Goal: Information Seeking & Learning: Learn about a topic

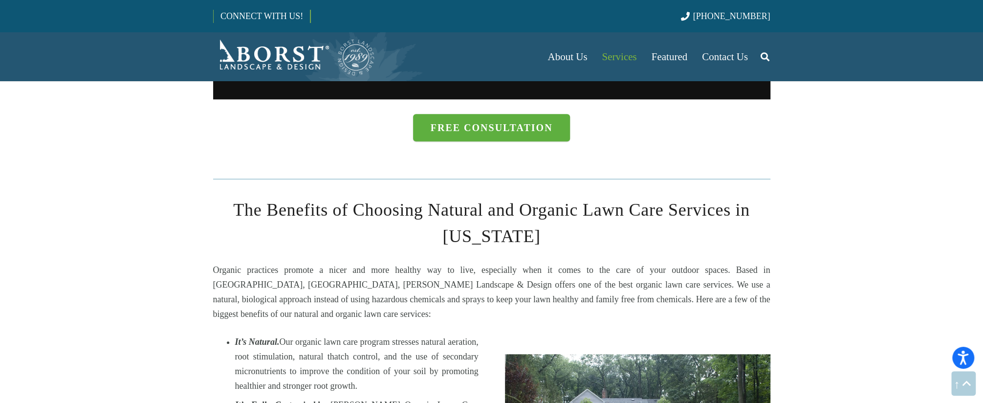
scroll to position [798, 0]
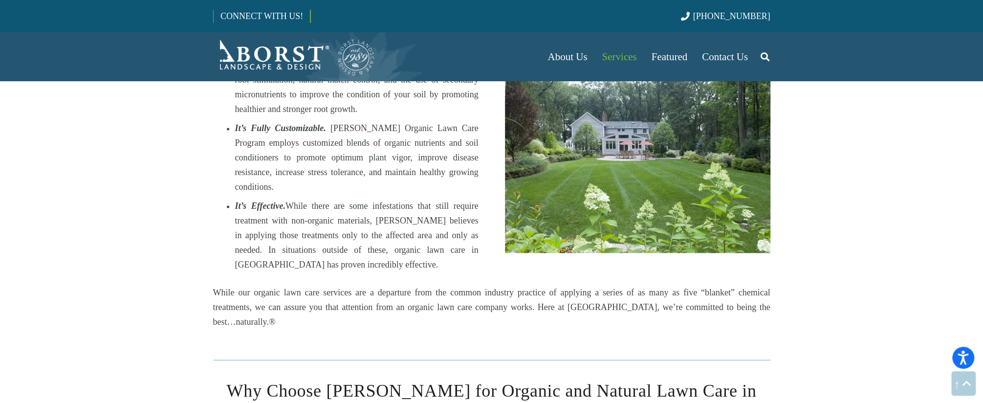
scroll to position [1010, 0]
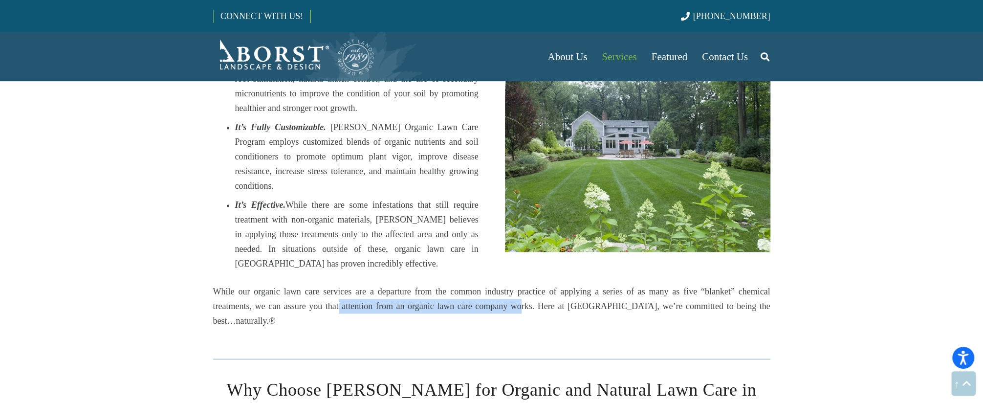
drag, startPoint x: 332, startPoint y: 250, endPoint x: 506, endPoint y: 242, distance: 173.7
click at [506, 284] on p "While our organic lawn care services are a departure from the common industry p…" at bounding box center [491, 306] width 557 height 44
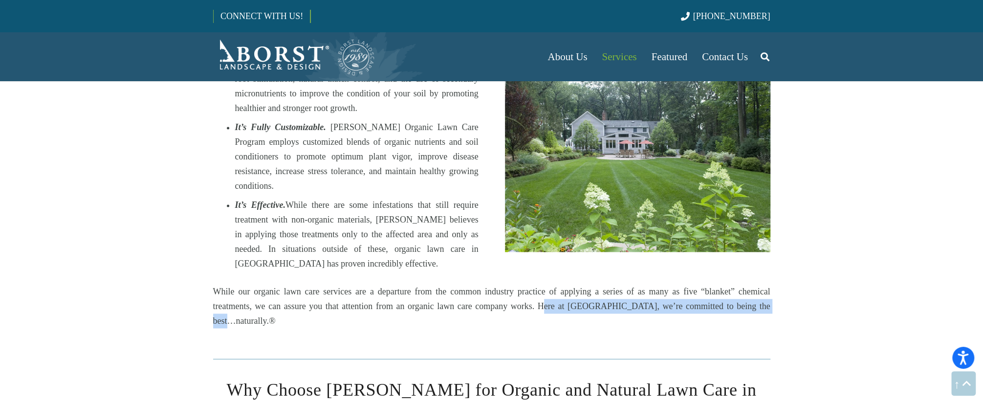
drag, startPoint x: 528, startPoint y: 247, endPoint x: 768, endPoint y: 246, distance: 240.0
click at [762, 284] on p "While our organic lawn care services are a departure from the common industry p…" at bounding box center [491, 306] width 557 height 44
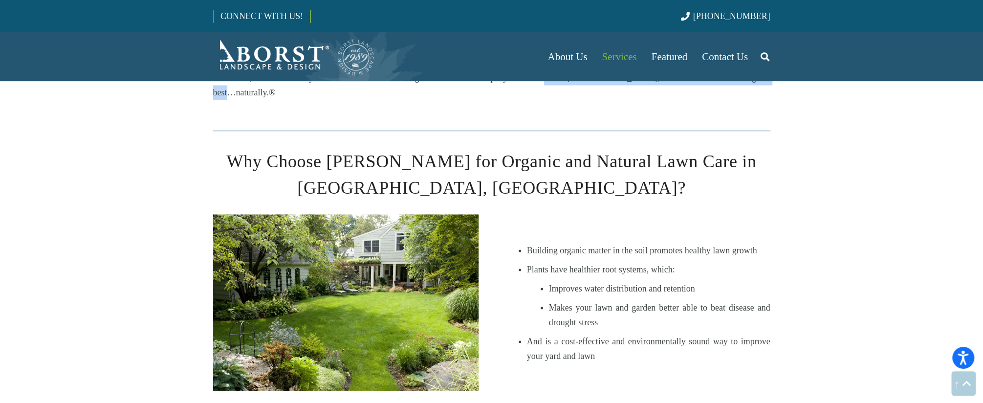
scroll to position [1254, 0]
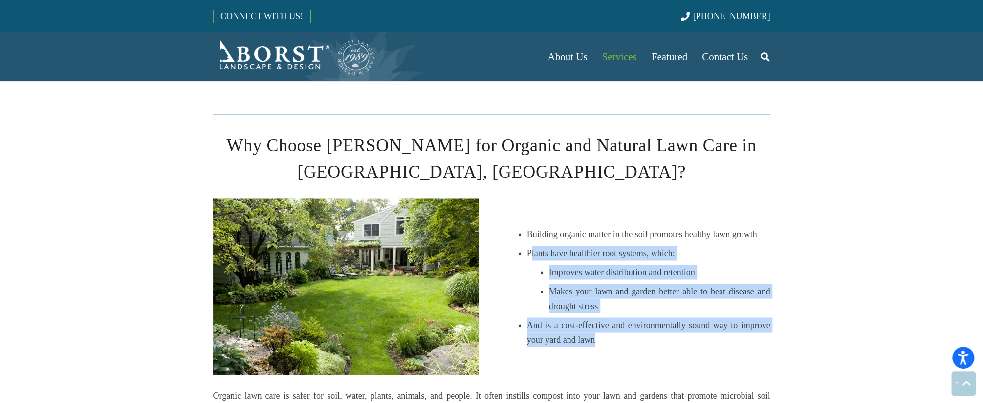
drag, startPoint x: 532, startPoint y: 183, endPoint x: 756, endPoint y: 272, distance: 240.7
click at [756, 272] on ul "Building organic matter in the soil promotes healthy lawn growth Plants have he…" at bounding box center [648, 286] width 243 height 120
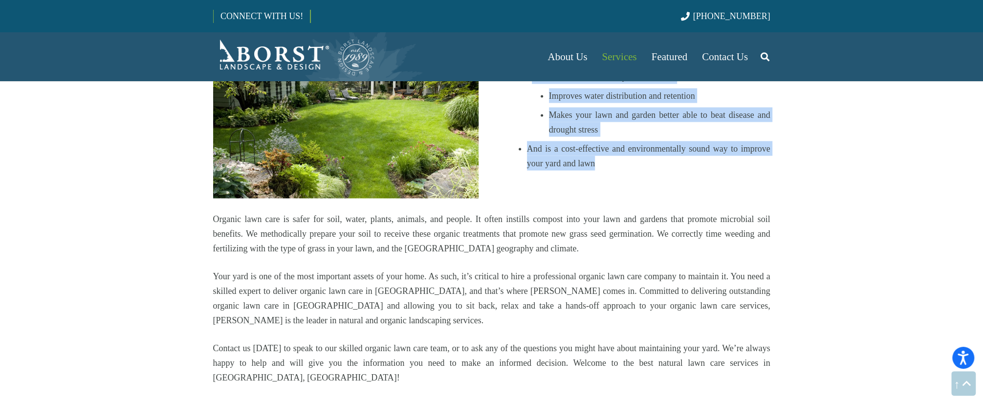
scroll to position [1434, 0]
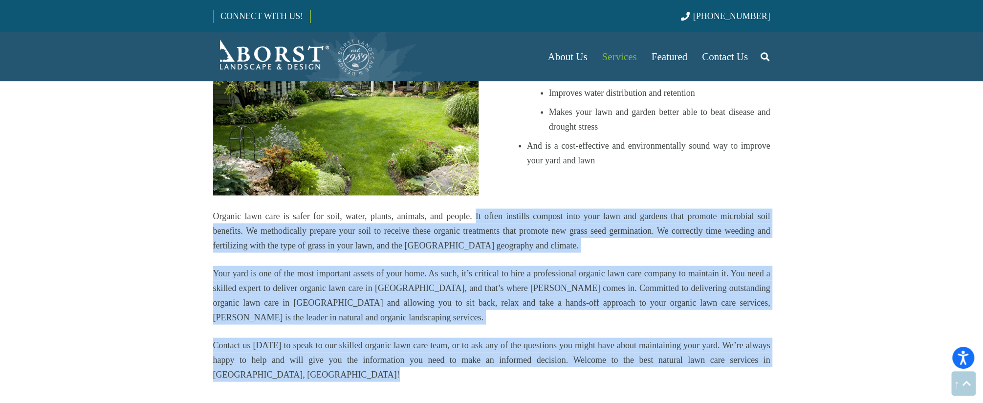
drag, startPoint x: 475, startPoint y: 146, endPoint x: 892, endPoint y: 309, distance: 448.6
click at [613, 337] on p "Contact us [DATE] to speak to our skilled organic lawn care team, or to ask any…" at bounding box center [491, 359] width 557 height 44
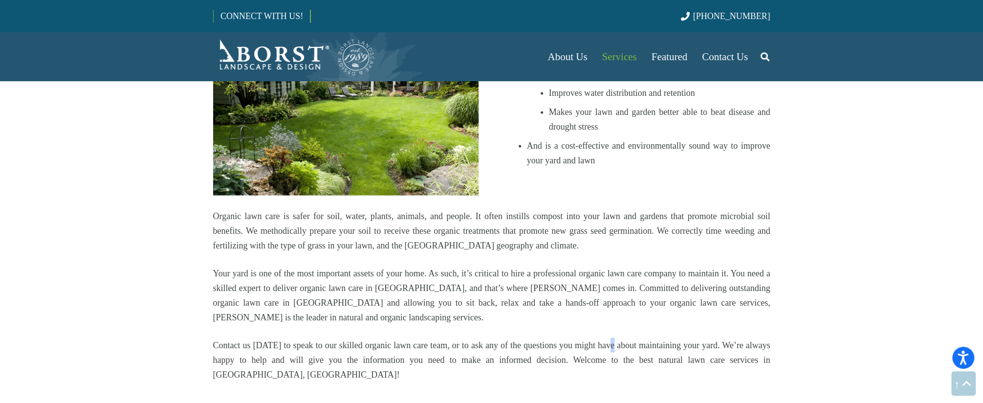
click at [613, 337] on p "Contact us [DATE] to speak to our skilled organic lawn care team, or to ask any…" at bounding box center [491, 359] width 557 height 44
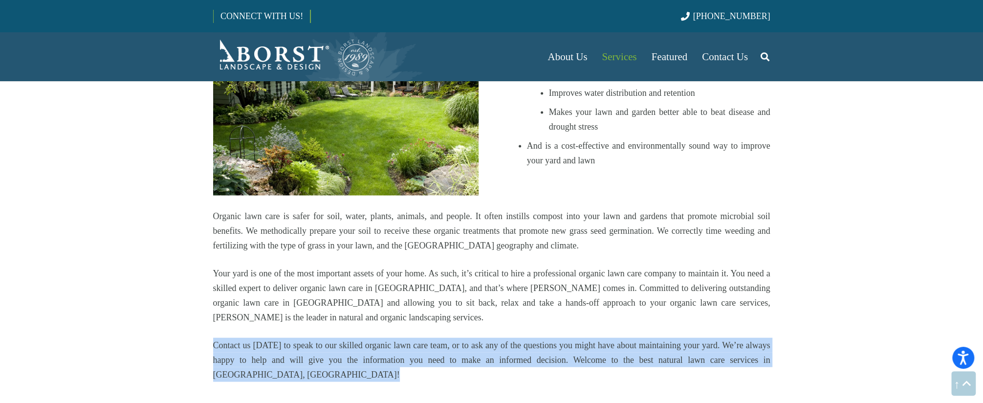
click at [613, 337] on p "Contact us [DATE] to speak to our skilled organic lawn care team, or to ask any…" at bounding box center [491, 359] width 557 height 44
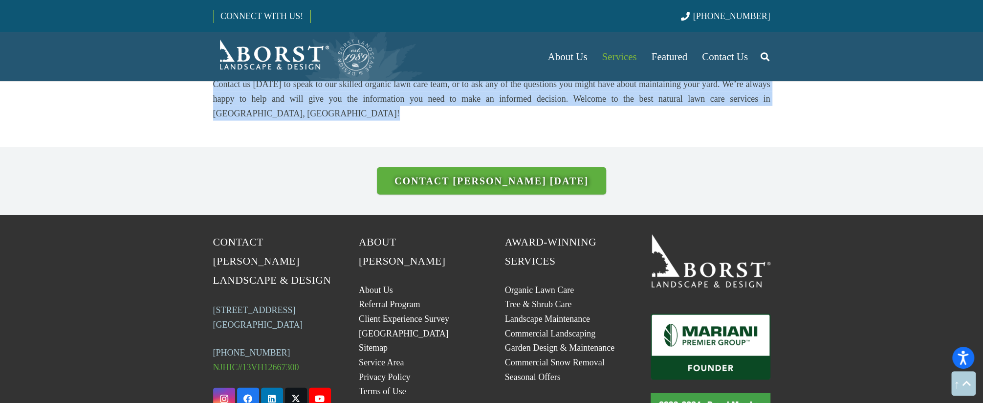
scroll to position [1694, 0]
